Goal: Task Accomplishment & Management: Manage account settings

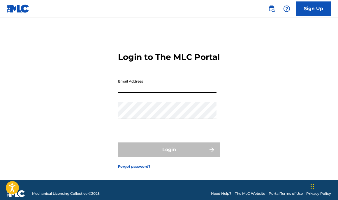
click at [132, 93] on input "Email Address" at bounding box center [167, 84] width 98 height 17
type input "[EMAIL_ADDRESS][DOMAIN_NAME]"
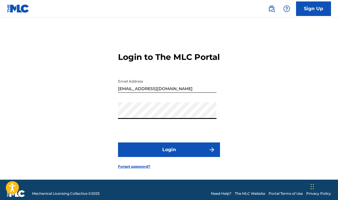
click at [151, 155] on button "Login" at bounding box center [169, 150] width 102 height 15
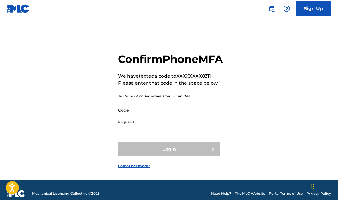
click at [148, 119] on input "Code" at bounding box center [167, 110] width 98 height 17
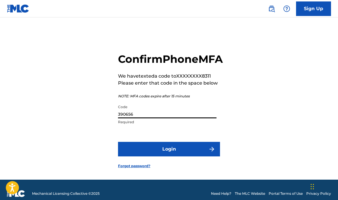
type input "390656"
click at [118, 142] on button "Login" at bounding box center [169, 149] width 102 height 15
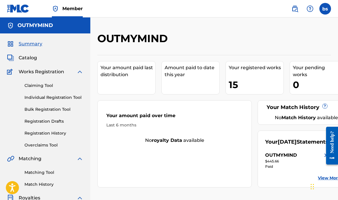
click at [29, 56] on span "Catalog" at bounding box center [28, 57] width 18 height 7
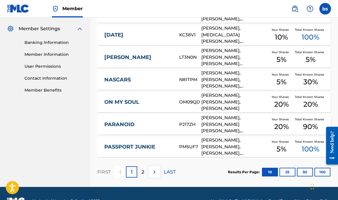
click at [144, 175] on p "2" at bounding box center [143, 172] width 3 height 7
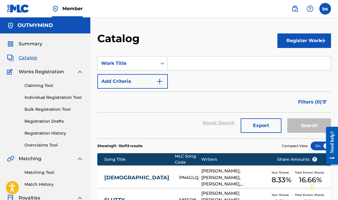
click at [24, 55] on span "Catalog" at bounding box center [28, 57] width 18 height 7
click at [29, 43] on span "Summary" at bounding box center [31, 43] width 24 height 7
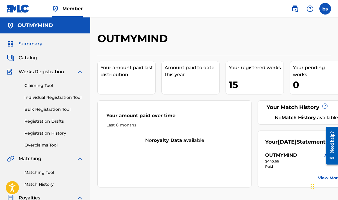
click at [70, 5] on span "Member" at bounding box center [72, 8] width 20 height 7
click at [30, 57] on span "Catalog" at bounding box center [28, 57] width 18 height 7
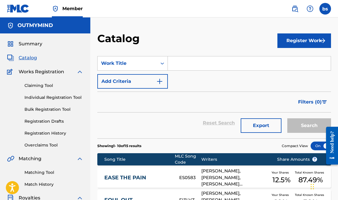
click at [322, 7] on label at bounding box center [325, 9] width 12 height 12
click at [325, 9] on input "bs [PERSON_NAME] [EMAIL_ADDRESS][DOMAIN_NAME] Notification Preferences Profile …" at bounding box center [325, 9] width 0 height 0
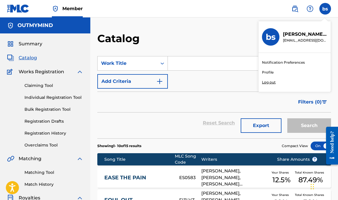
click at [268, 73] on link "Profile" at bounding box center [268, 72] width 12 height 5
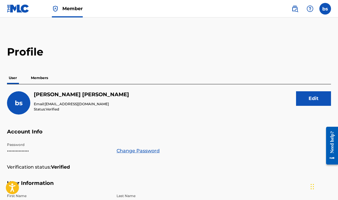
click at [40, 80] on p "Members" at bounding box center [39, 78] width 21 height 12
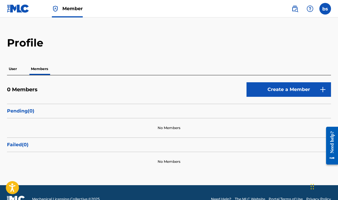
scroll to position [10, 0]
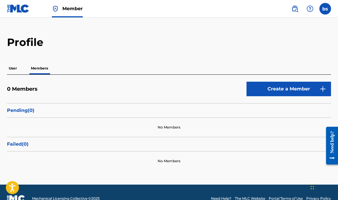
click at [18, 69] on p "User" at bounding box center [13, 68] width 12 height 12
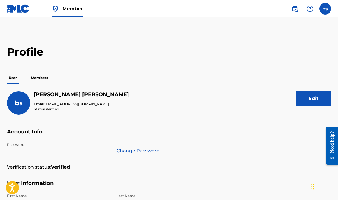
click at [22, 9] on img at bounding box center [18, 8] width 22 height 8
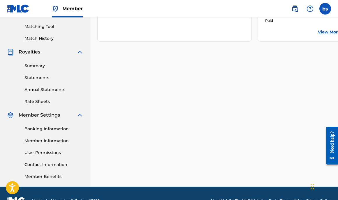
scroll to position [151, 0]
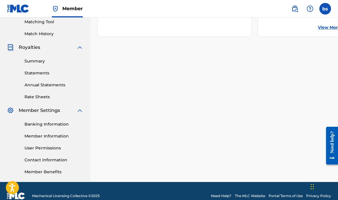
click at [50, 72] on link "Statements" at bounding box center [53, 73] width 59 height 6
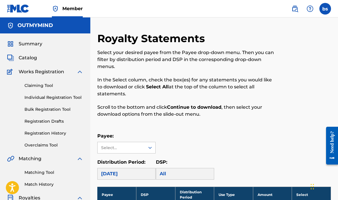
click at [31, 43] on span "Summary" at bounding box center [31, 43] width 24 height 7
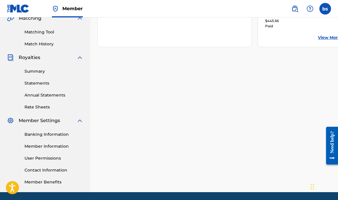
scroll to position [161, 0]
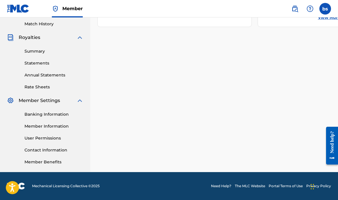
click at [52, 126] on link "Member Information" at bounding box center [53, 126] width 59 height 6
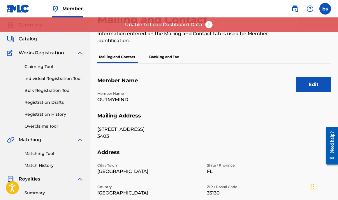
scroll to position [6, 0]
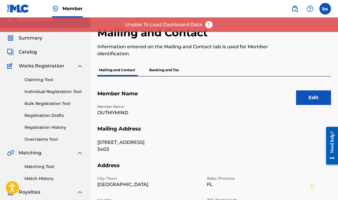
click at [164, 72] on p "Banking and Tax" at bounding box center [163, 70] width 33 height 12
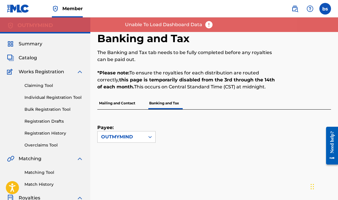
click at [115, 110] on p "Payee:" at bounding box center [111, 121] width 29 height 22
click at [116, 105] on p "Mailing and Contact" at bounding box center [117, 103] width 40 height 12
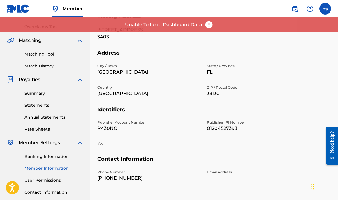
scroll to position [128, 0]
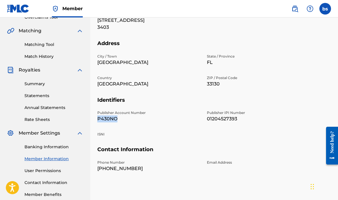
drag, startPoint x: 127, startPoint y: 119, endPoint x: 97, endPoint y: 119, distance: 30.3
click at [97, 119] on div "Mailing and Contact Information entered on the Mailing and Contact tab is used …" at bounding box center [214, 54] width 248 height 301
copy p "P430NO"
click at [129, 106] on h5 "Identifiers" at bounding box center [214, 104] width 234 height 14
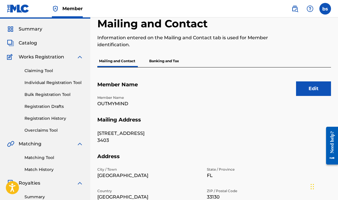
scroll to position [13, 0]
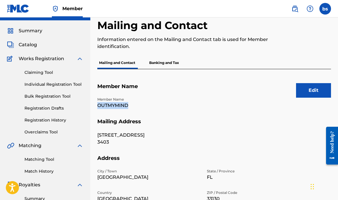
drag, startPoint x: 123, startPoint y: 105, endPoint x: 96, endPoint y: 105, distance: 27.1
click at [96, 105] on div "Mailing and Contact Information entered on the Mailing and Contact tab is used …" at bounding box center [214, 169] width 248 height 301
copy p "OUTMYMIND"
